Goal: Navigation & Orientation: Understand site structure

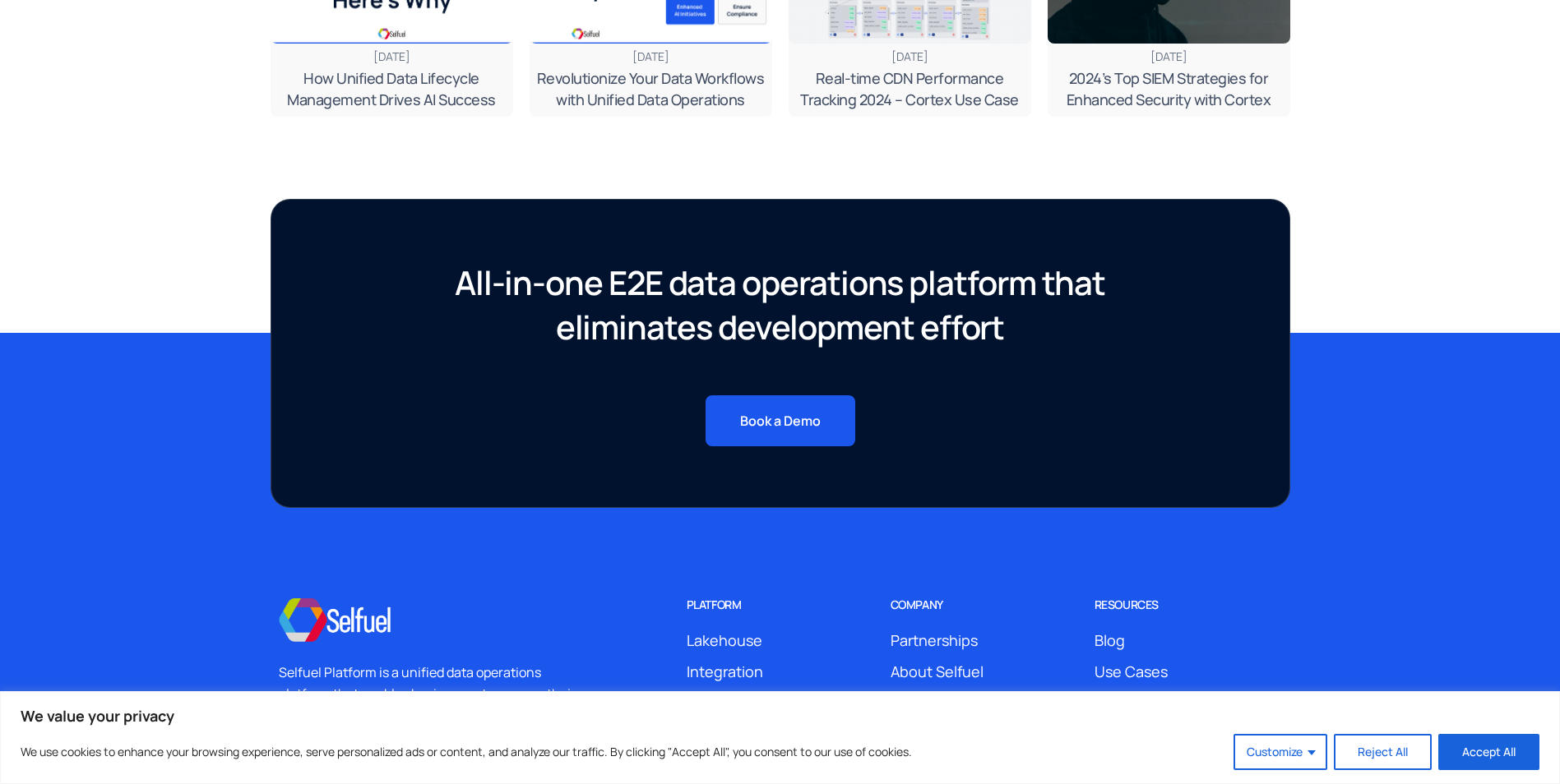
scroll to position [6006, 0]
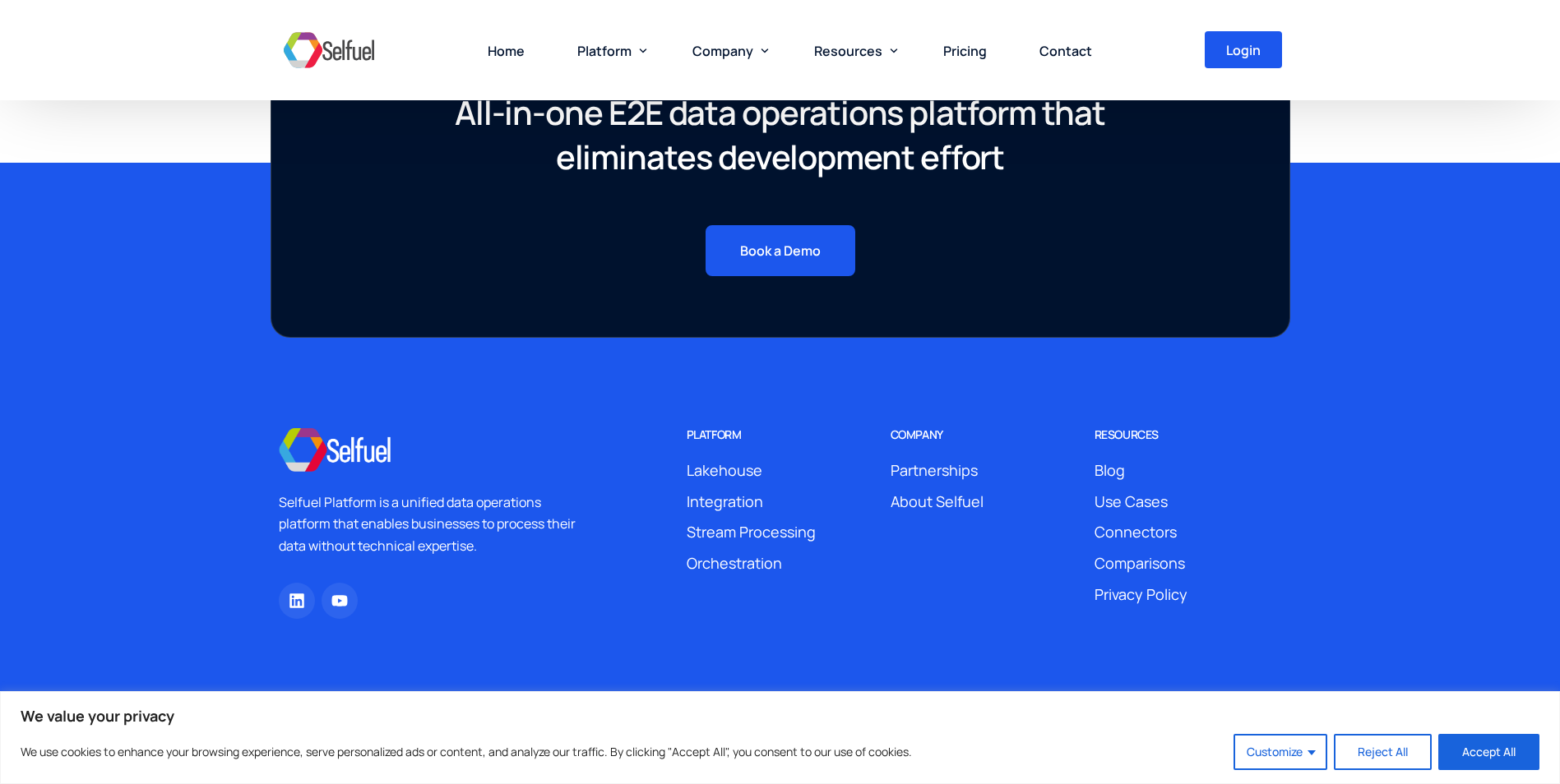
click at [948, 497] on span "About Selfuel" at bounding box center [937, 502] width 93 height 25
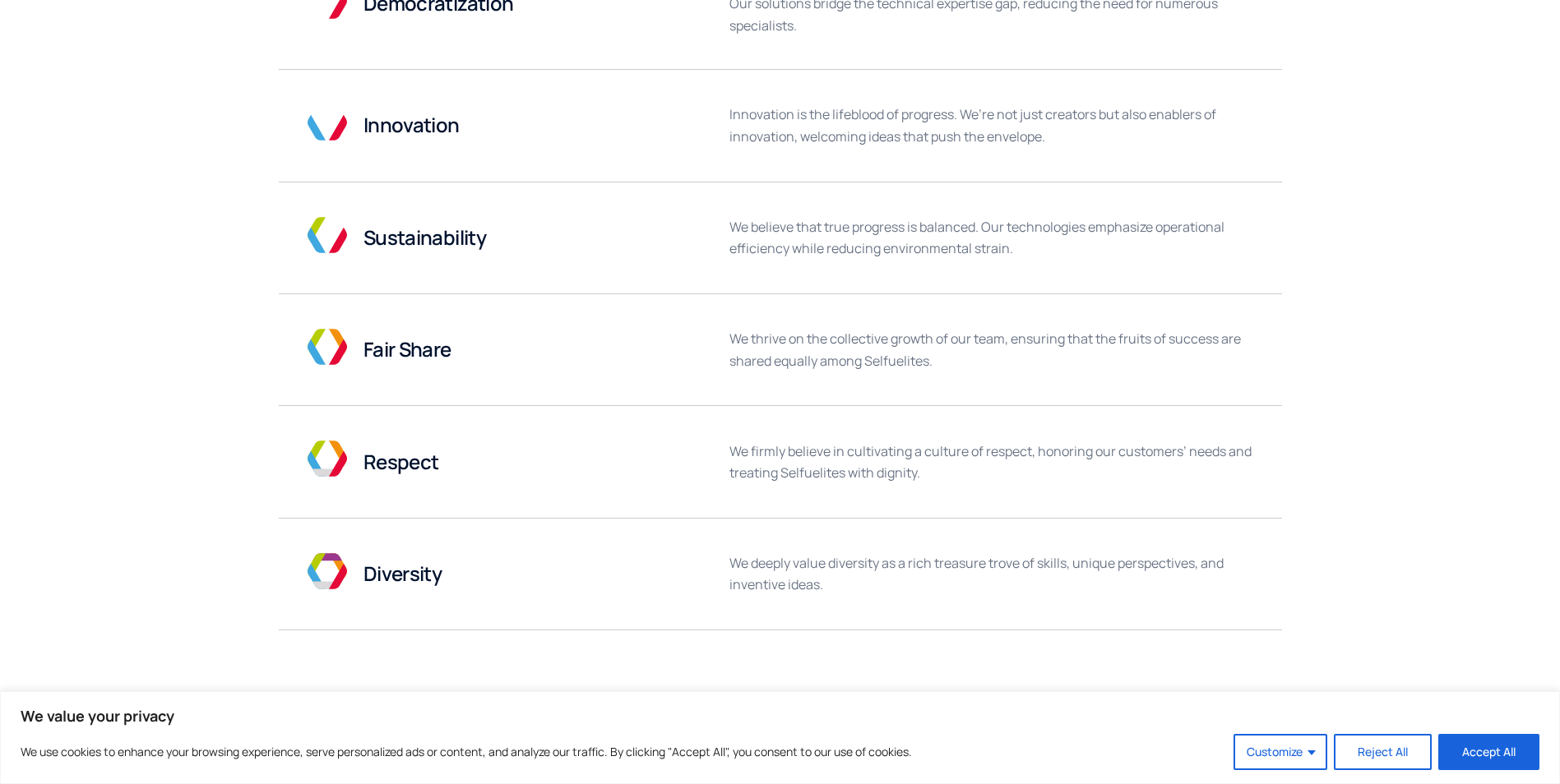
scroll to position [904, 0]
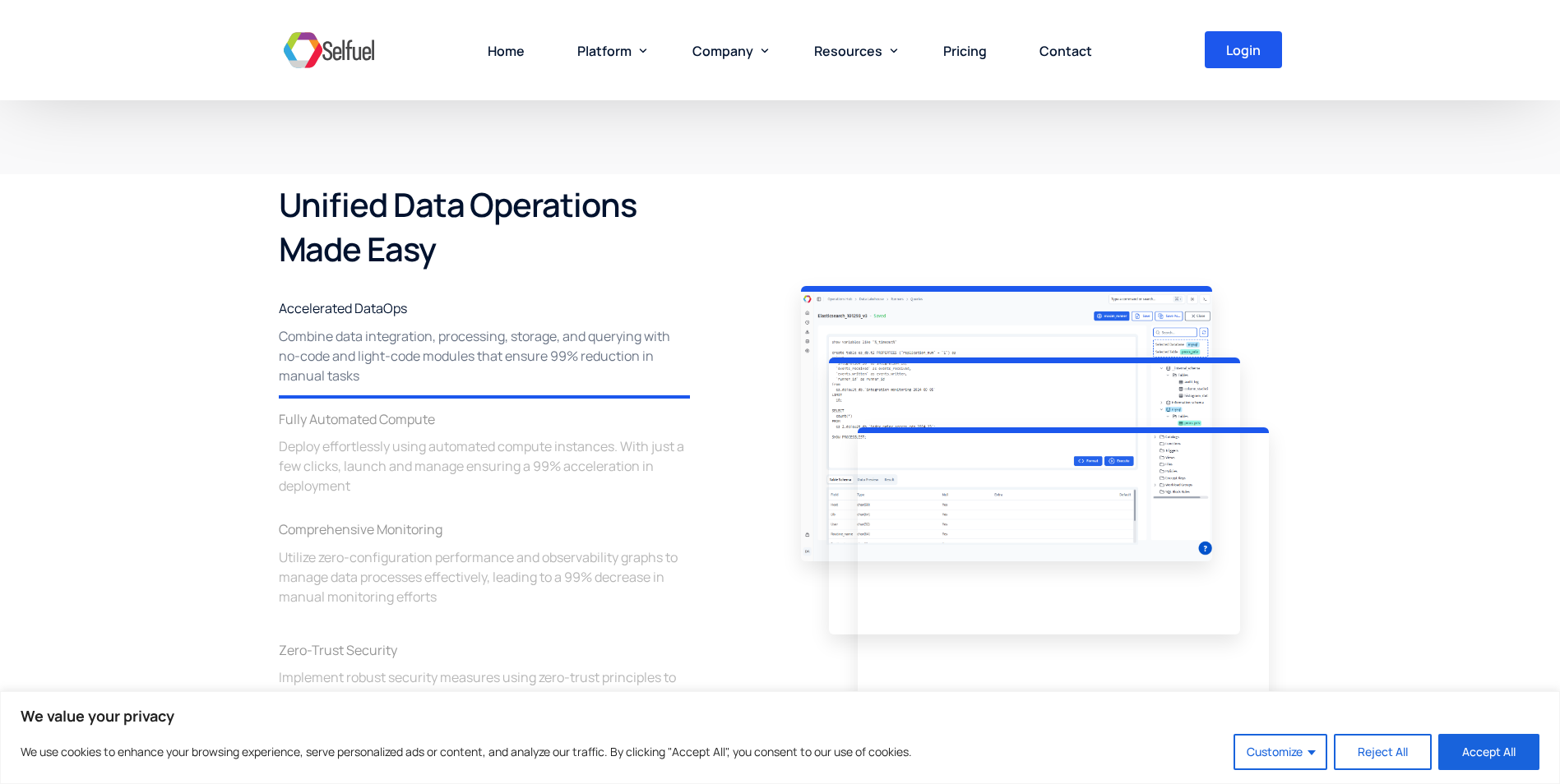
scroll to position [2143, 0]
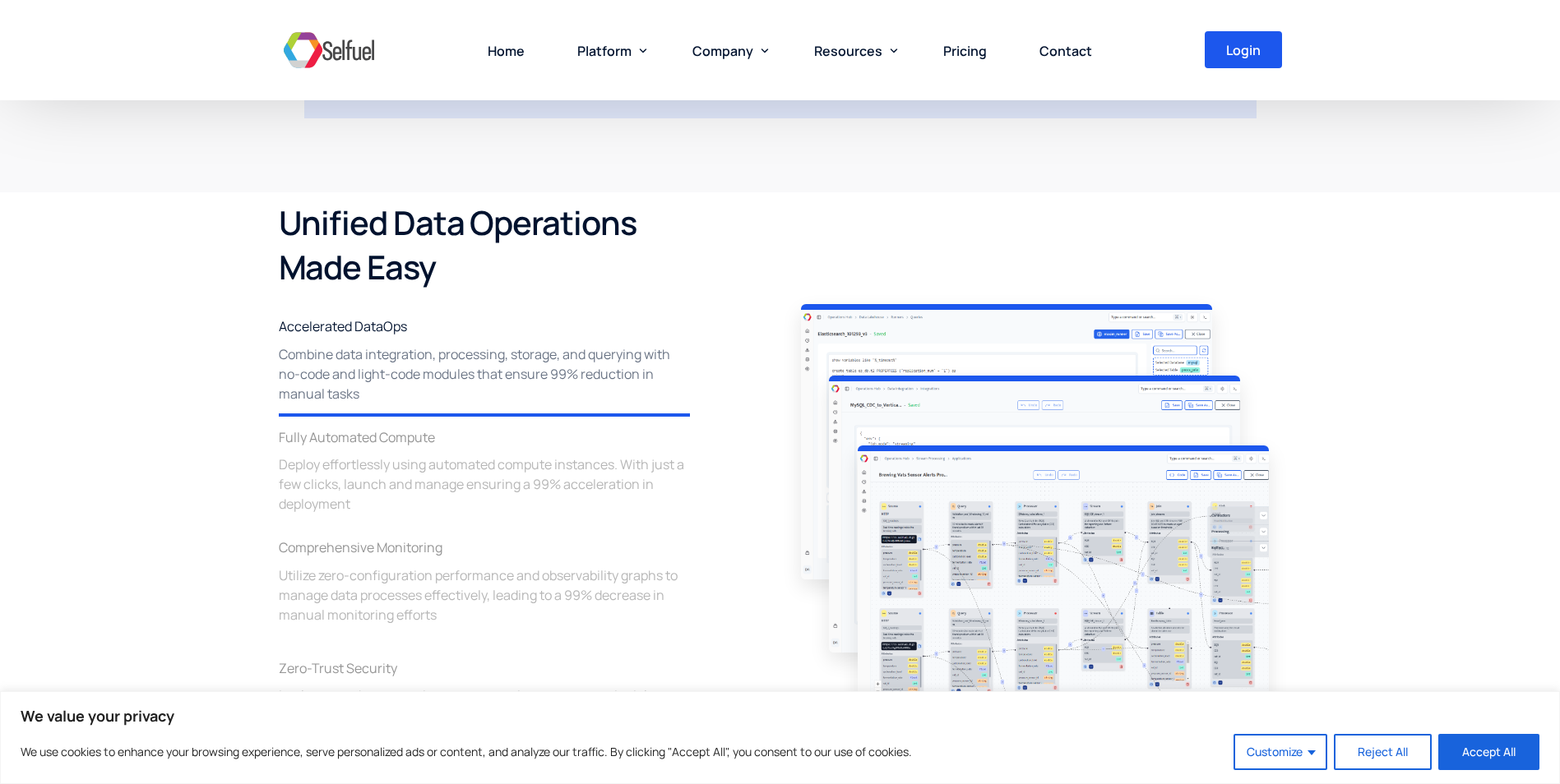
click at [1047, 512] on img at bounding box center [1064, 584] width 411 height 277
click at [962, 51] on span "Pricing" at bounding box center [964, 51] width 44 height 18
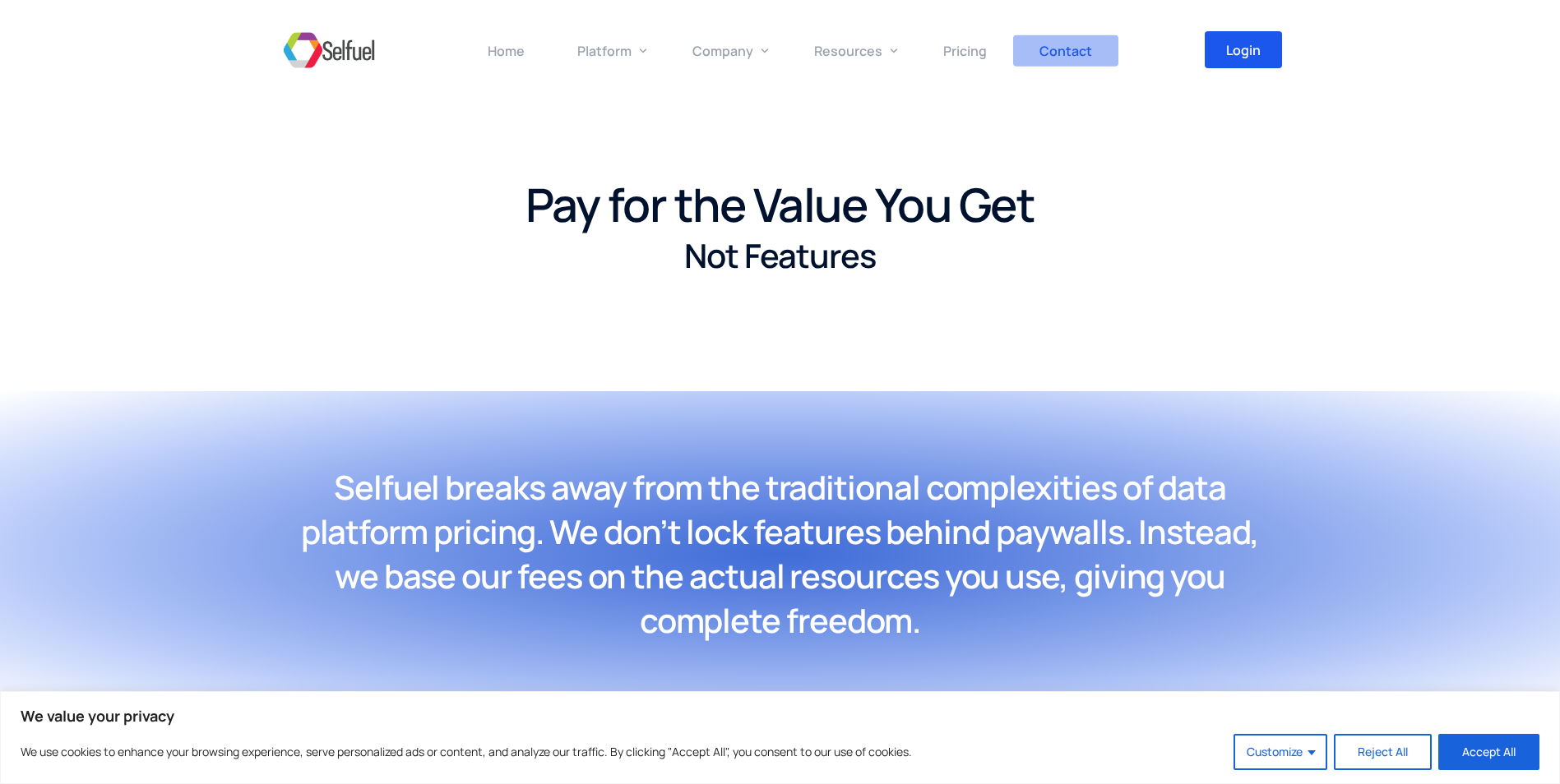
click at [1060, 57] on span "Contact" at bounding box center [1065, 51] width 52 height 18
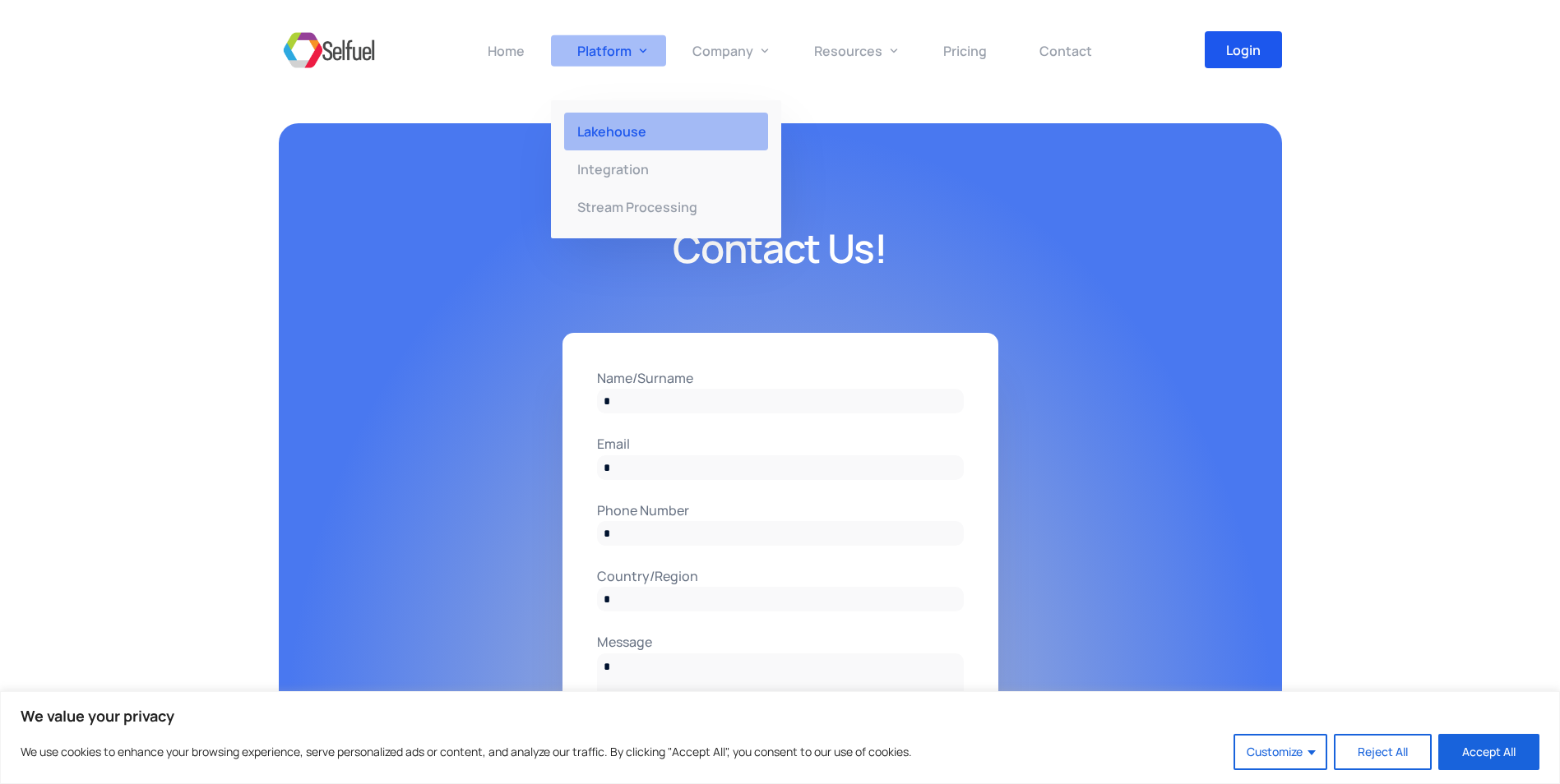
click at [634, 131] on span "Lakehouse" at bounding box center [611, 131] width 69 height 18
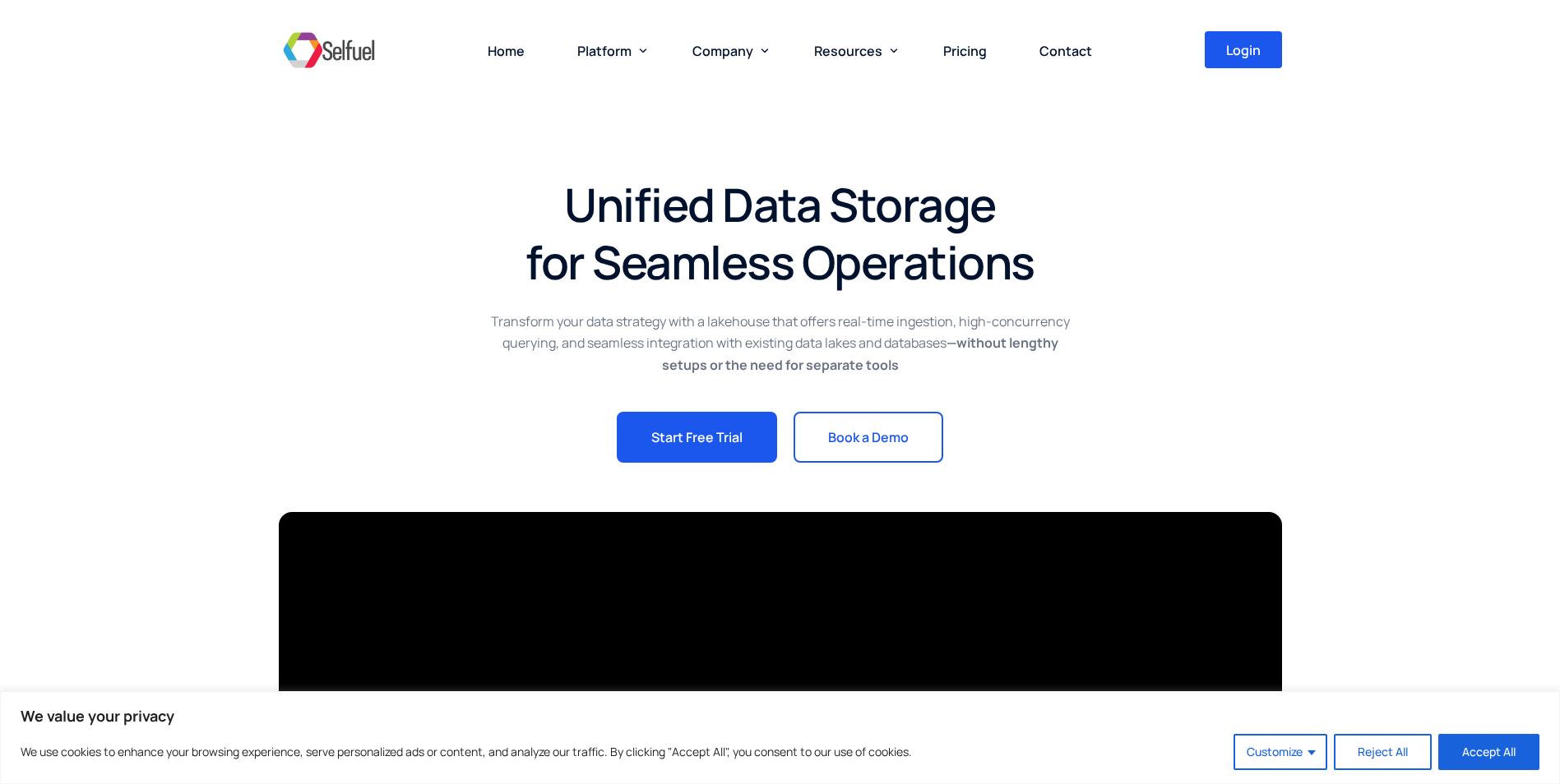
click at [348, 54] on img at bounding box center [328, 51] width 100 height 50
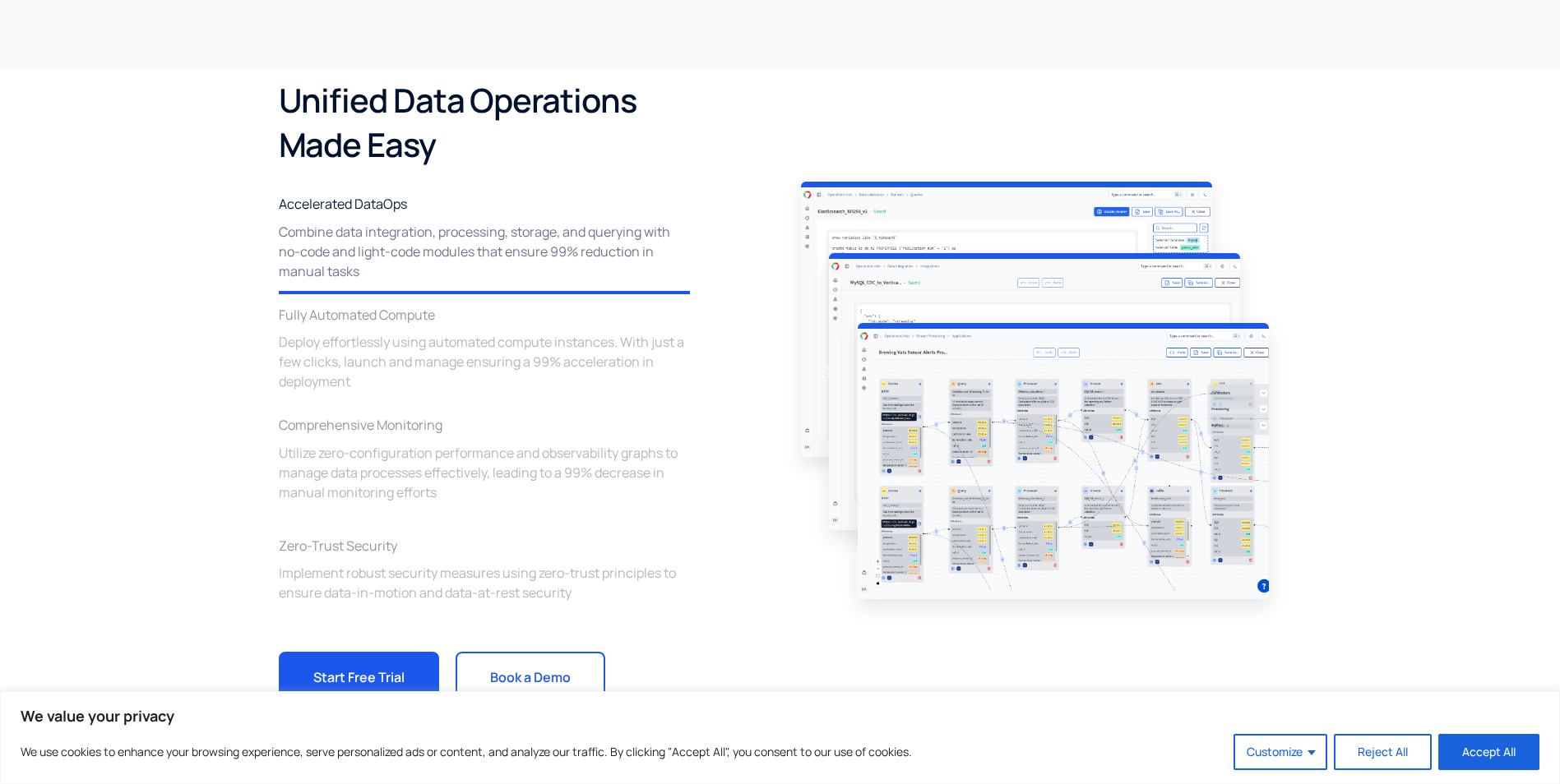
scroll to position [2301, 0]
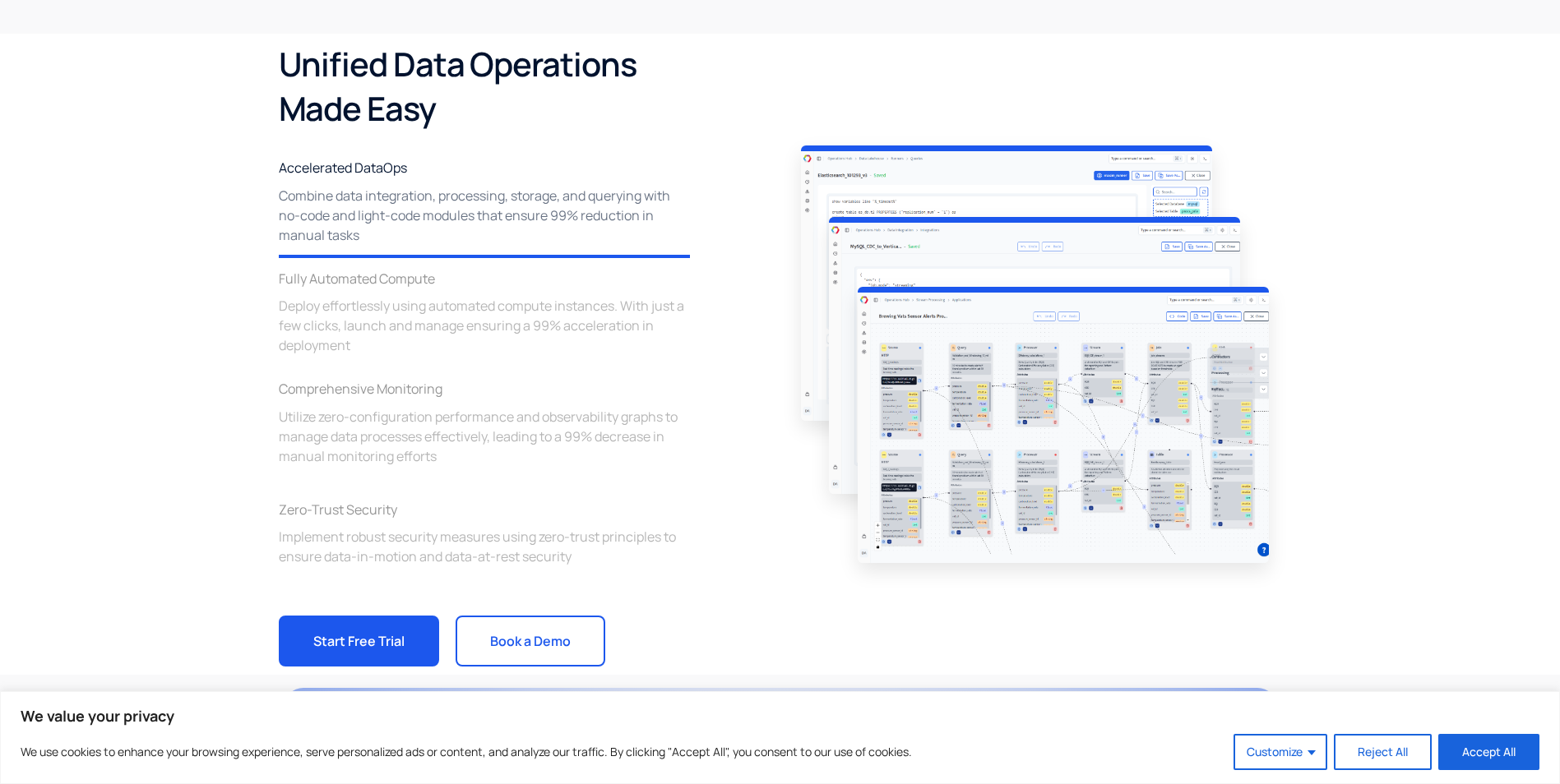
click at [1006, 365] on img at bounding box center [1064, 425] width 411 height 277
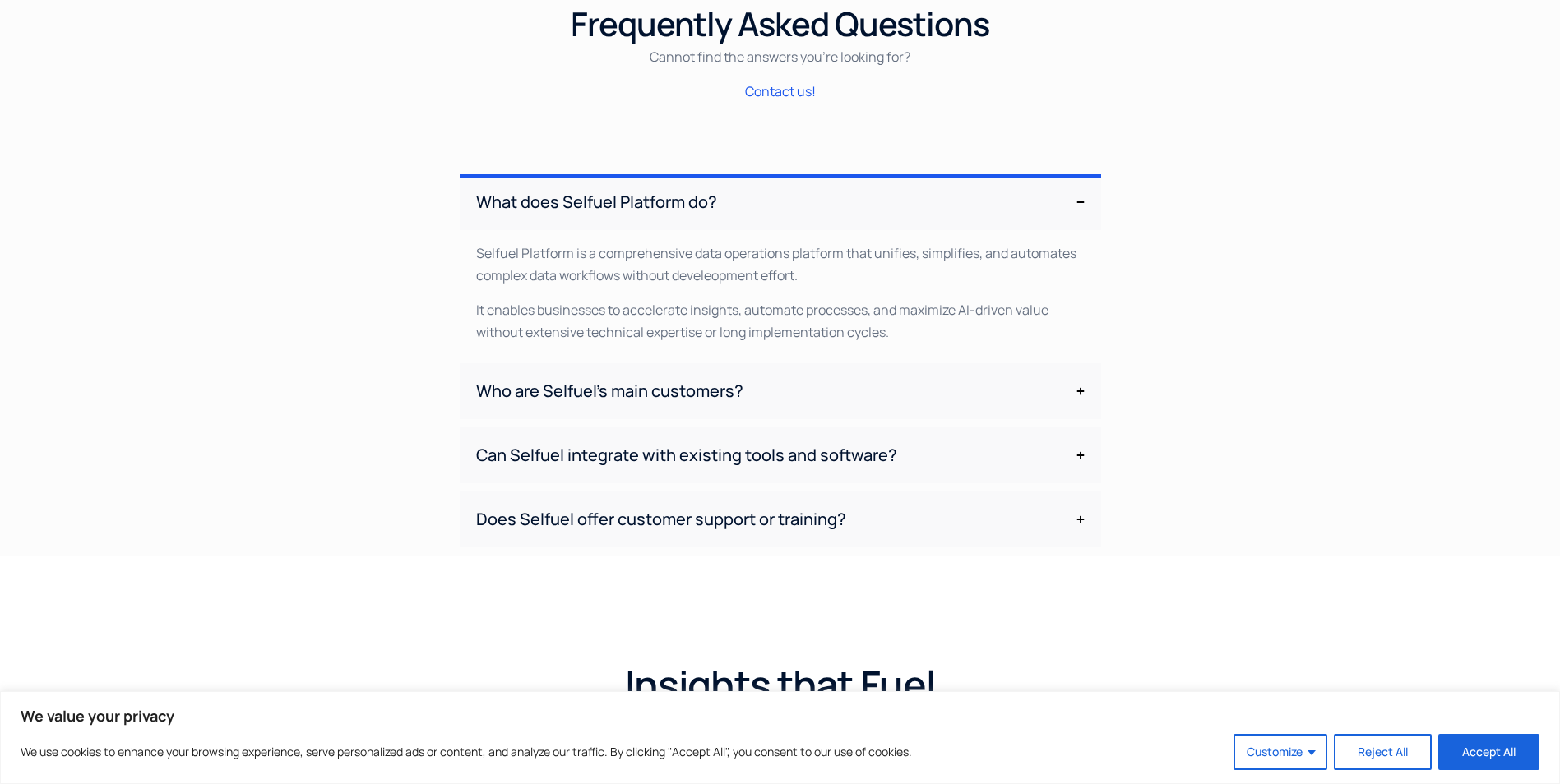
scroll to position [5179, 0]
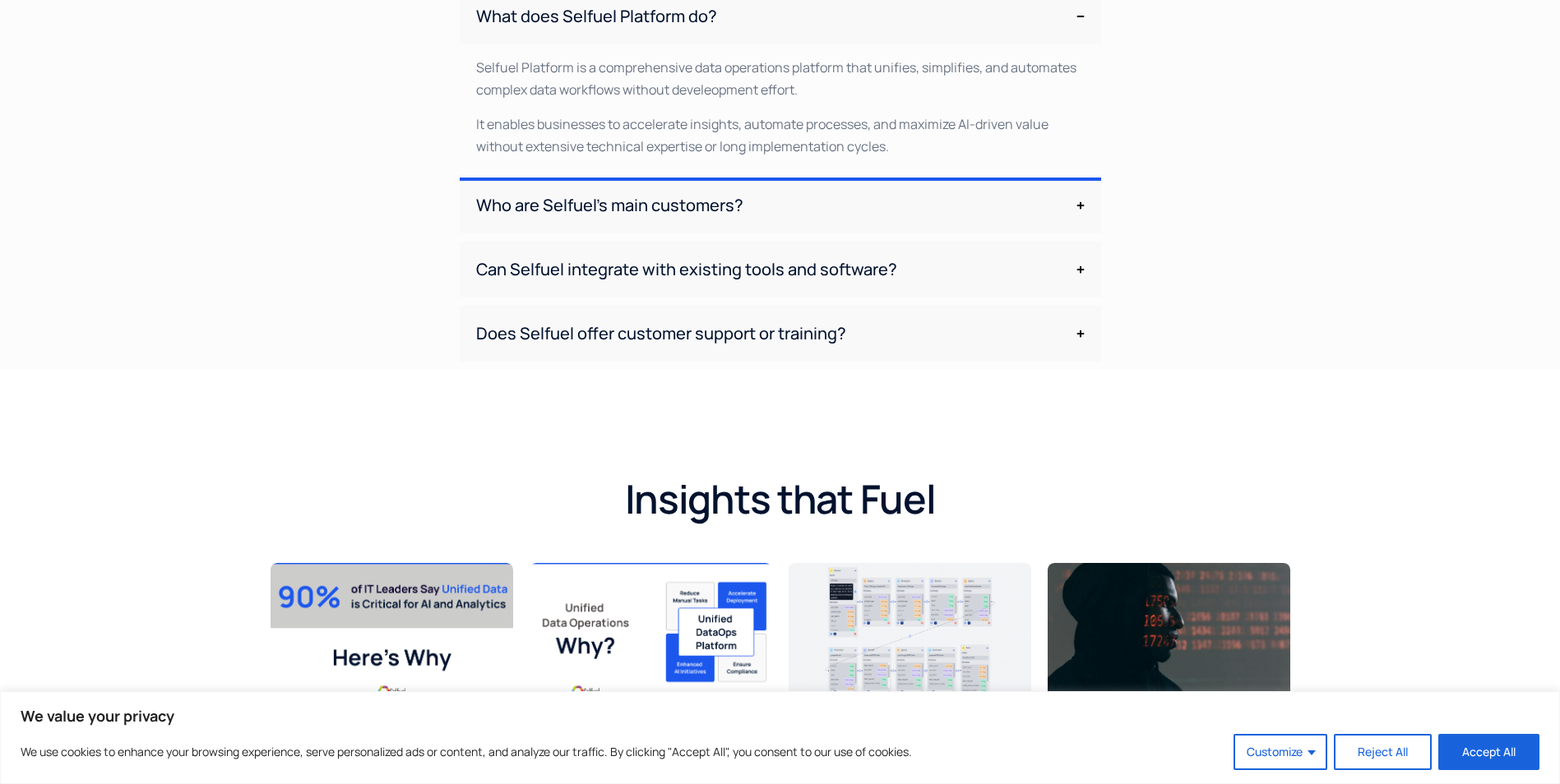
click at [686, 210] on span "Who are Selfuel’s main customers?" at bounding box center [776, 205] width 600 height 16
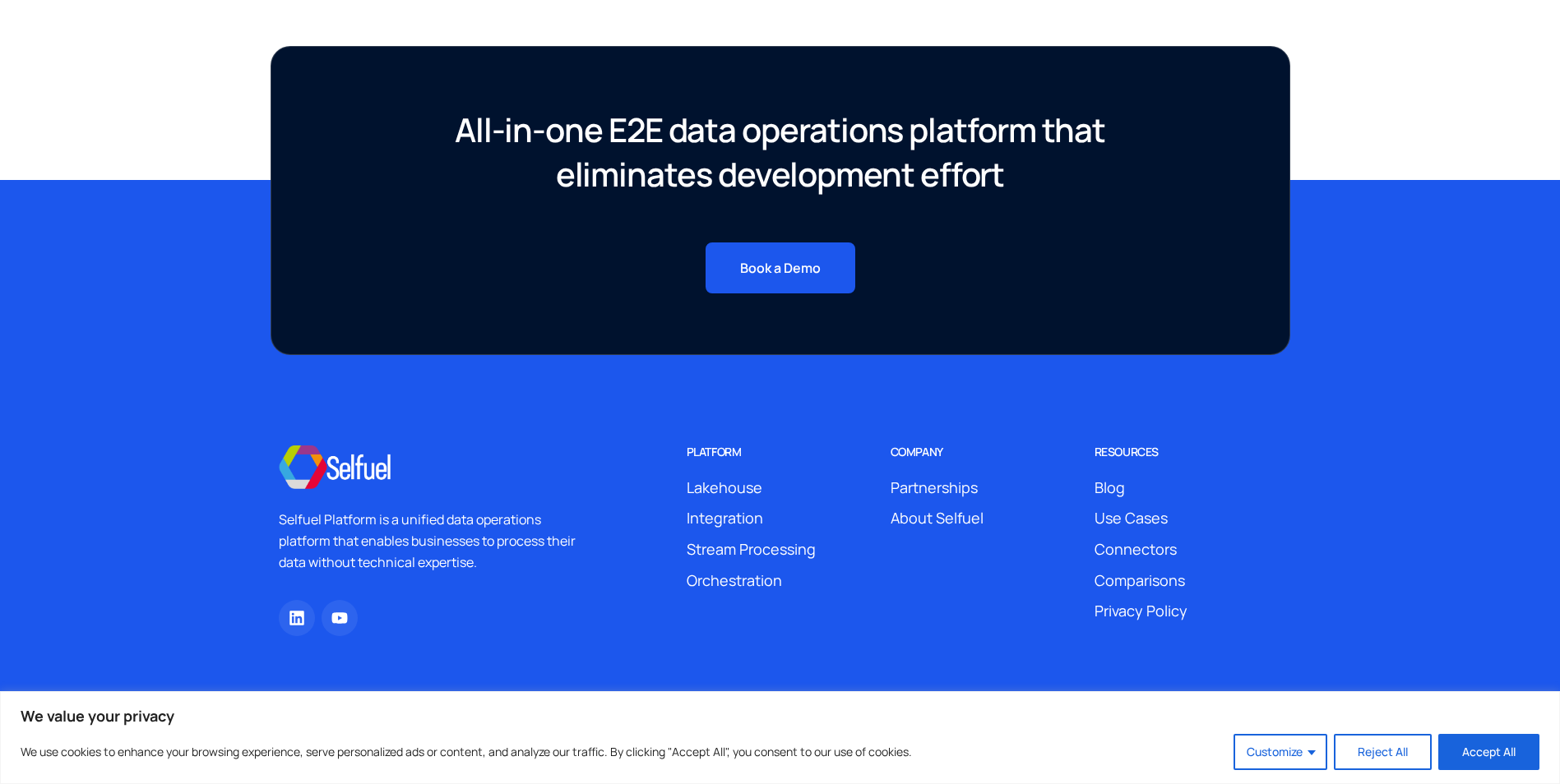
scroll to position [5985, 0]
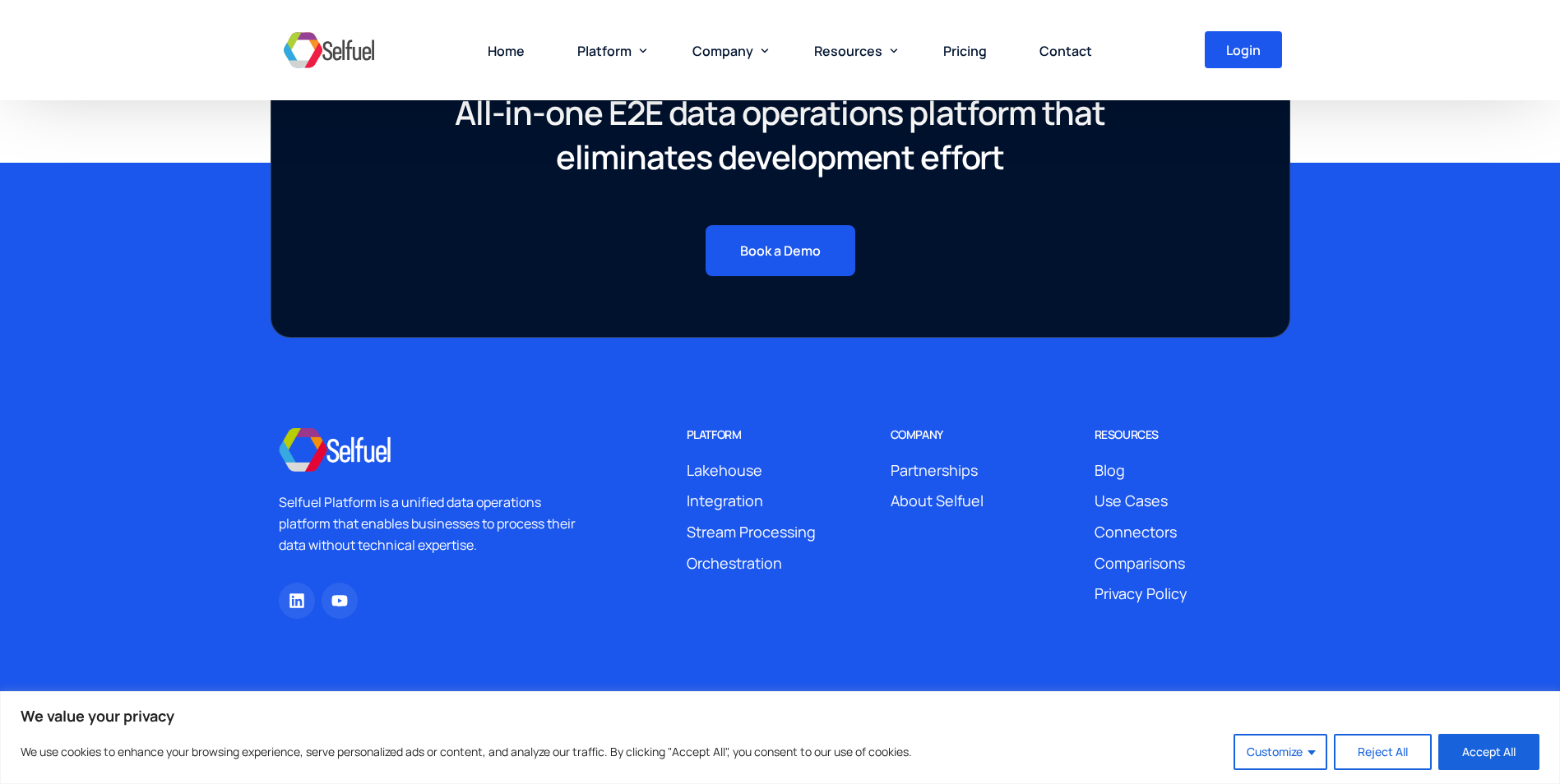
click at [921, 498] on span "About Selfuel" at bounding box center [937, 501] width 93 height 25
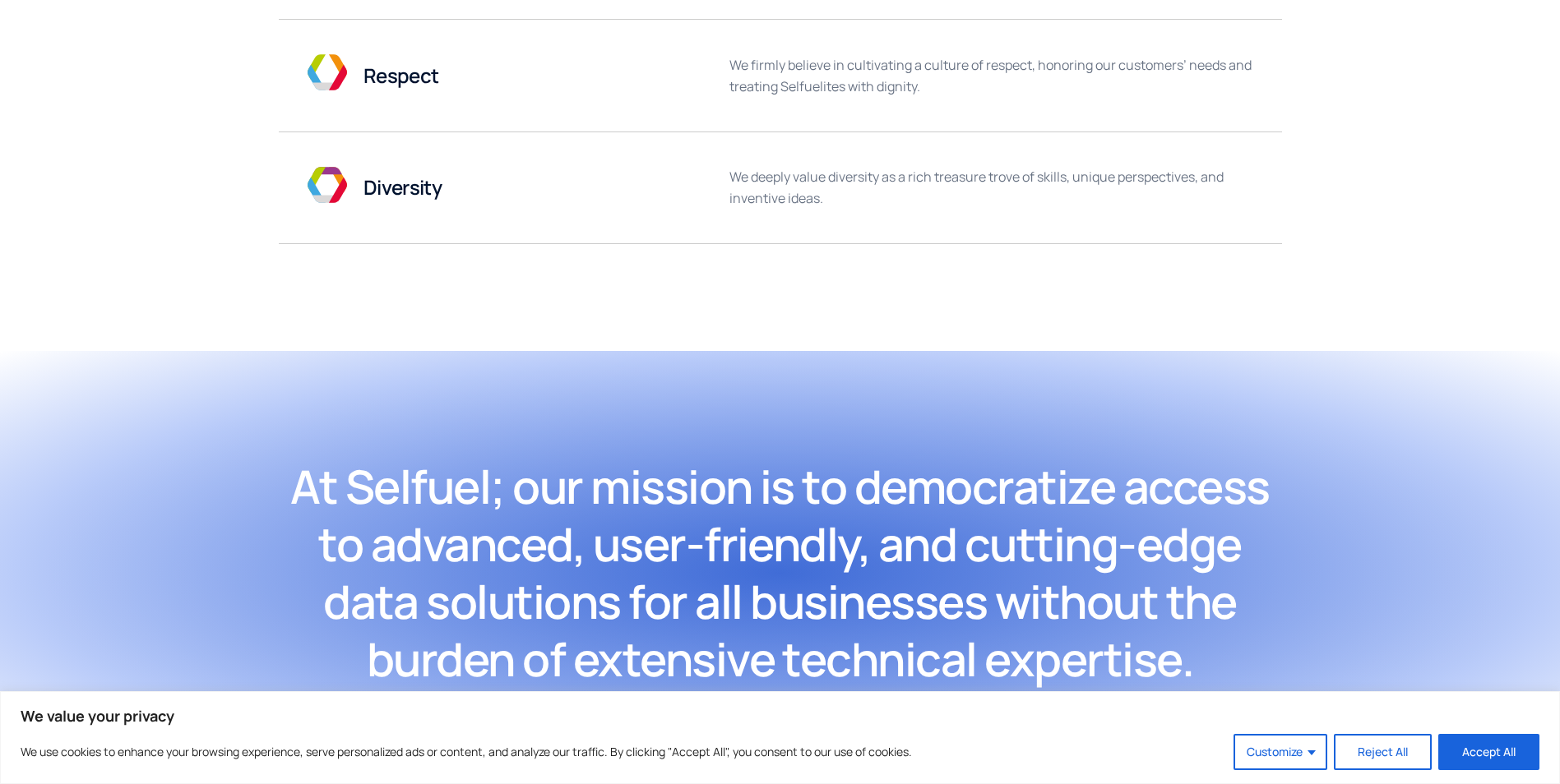
scroll to position [1233, 0]
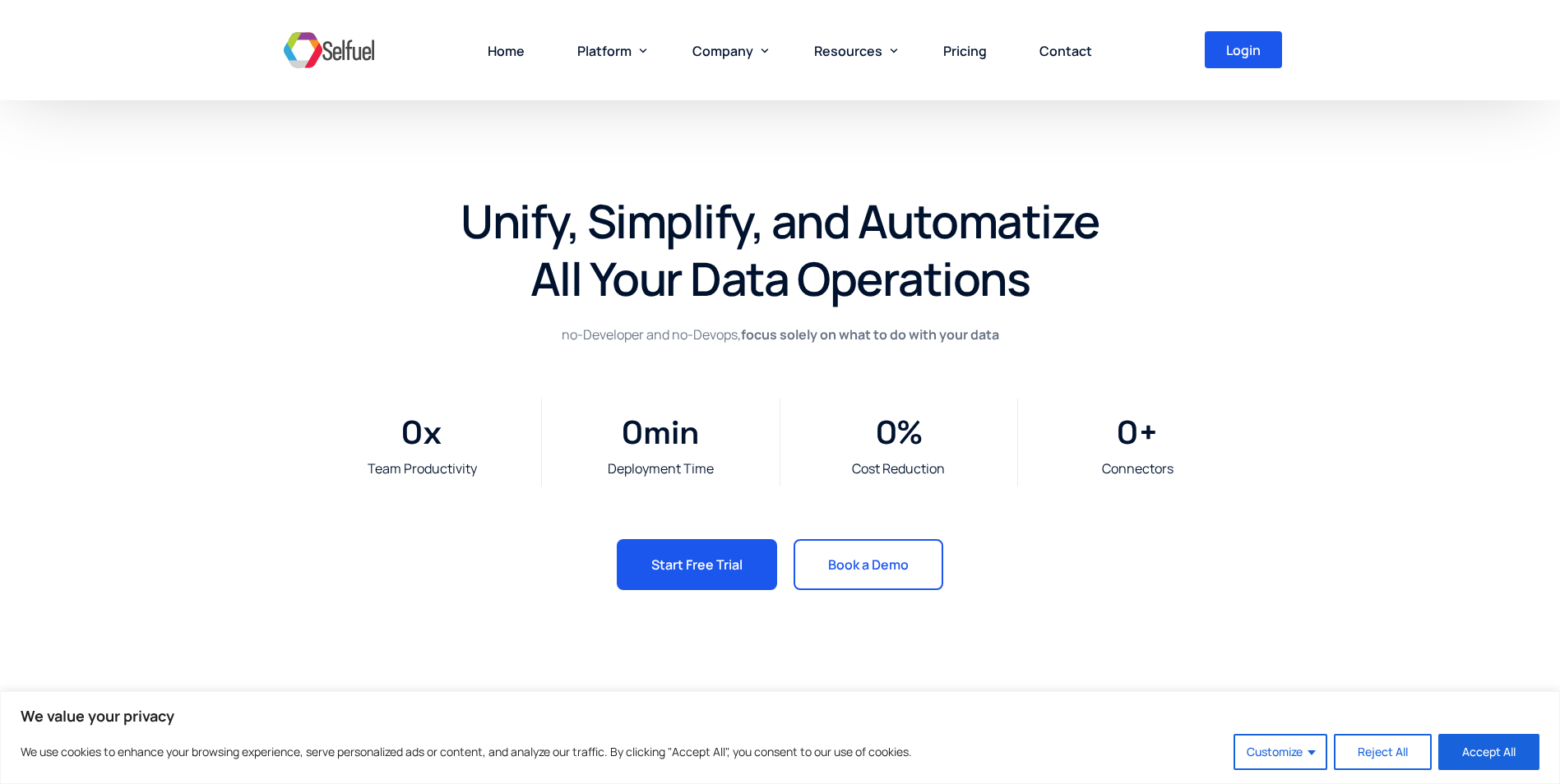
scroll to position [6006, 0]
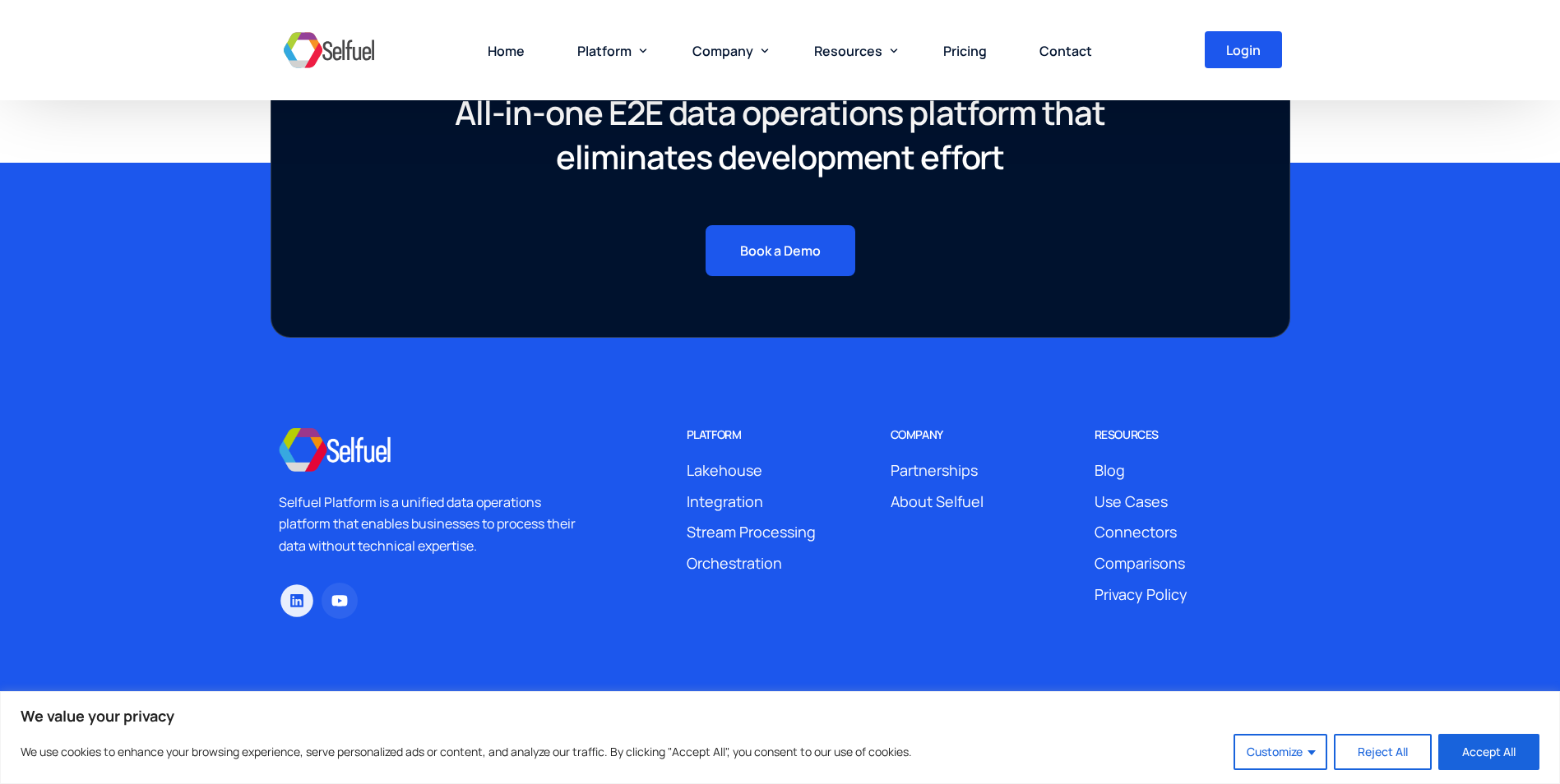
click at [292, 602] on icon at bounding box center [297, 601] width 13 height 13
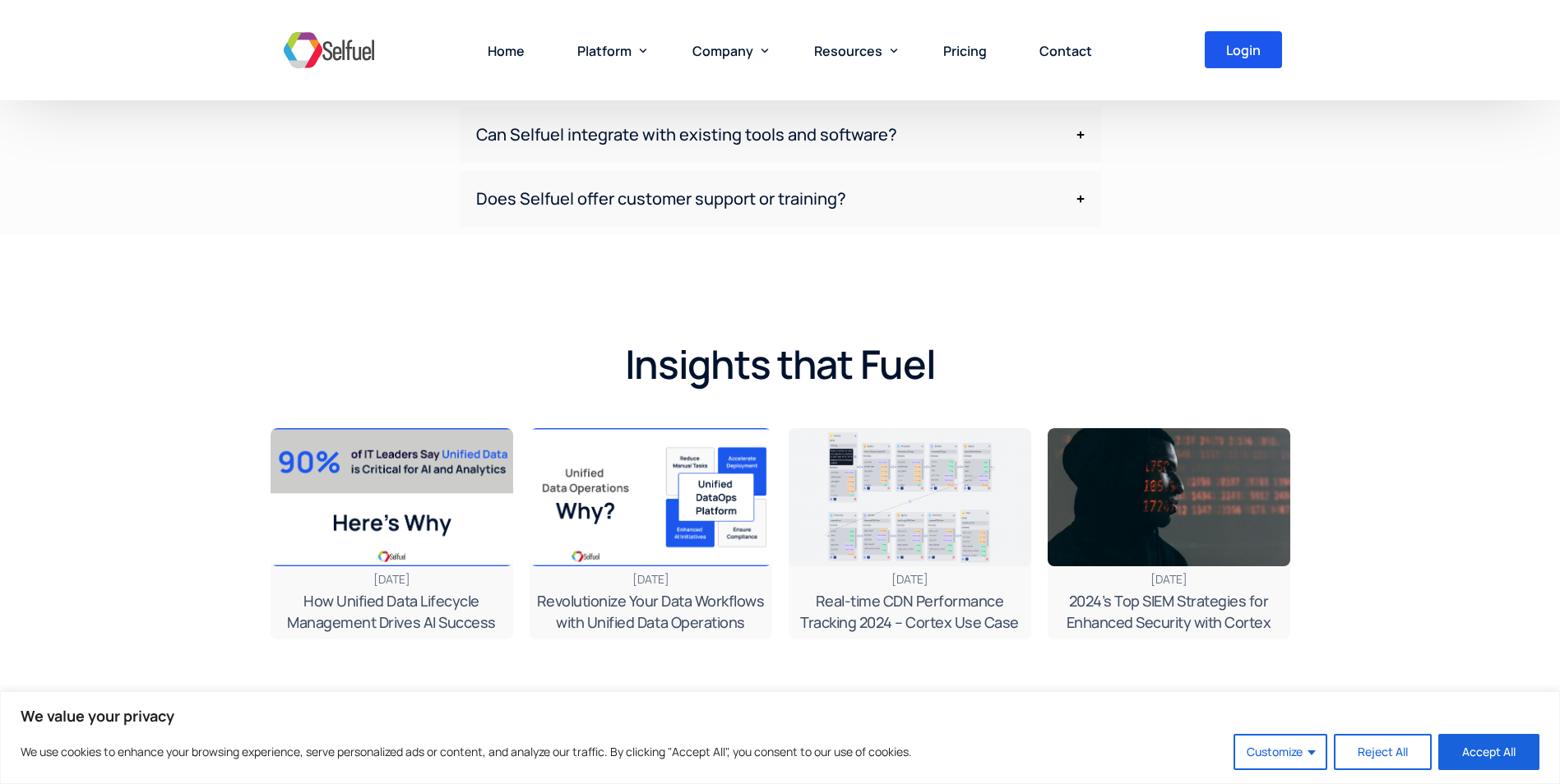
scroll to position [5267, 0]
